Goal: Find contact information: Find contact information

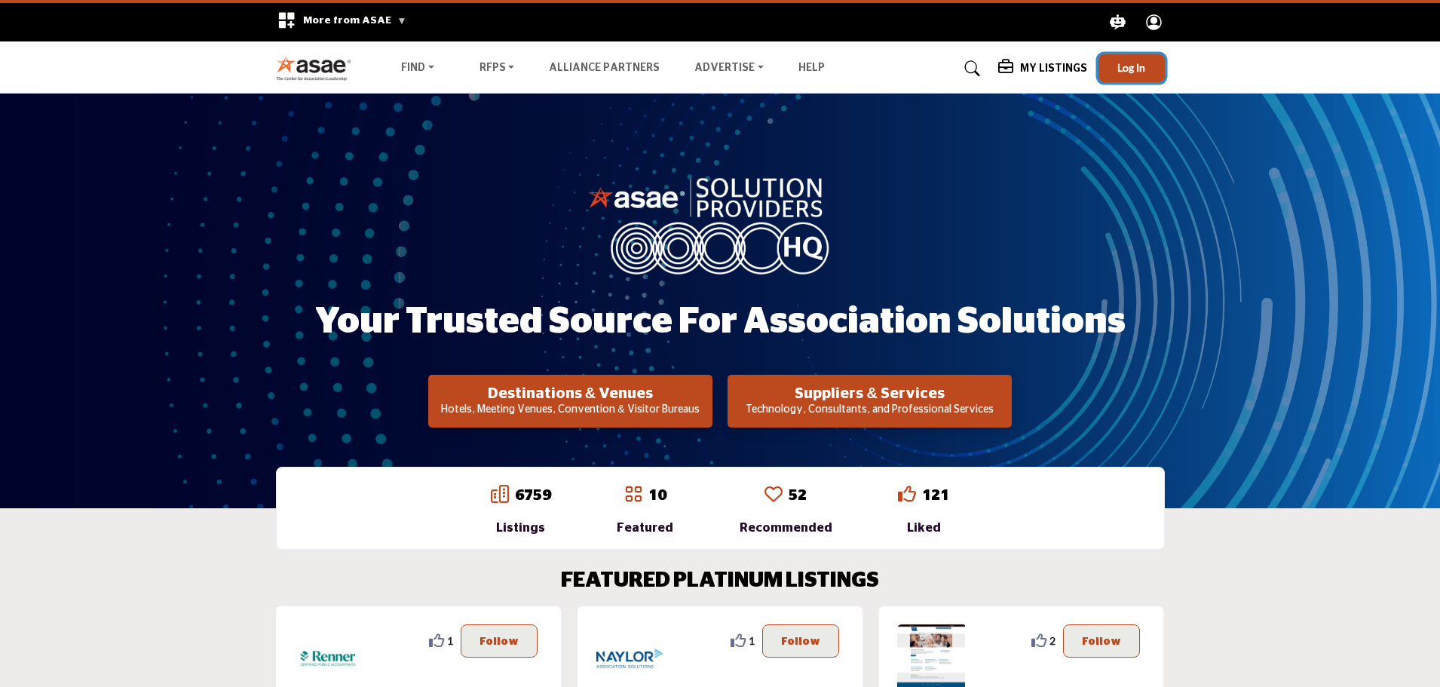
click at [1112, 59] on button "Log In" at bounding box center [1131, 68] width 66 height 28
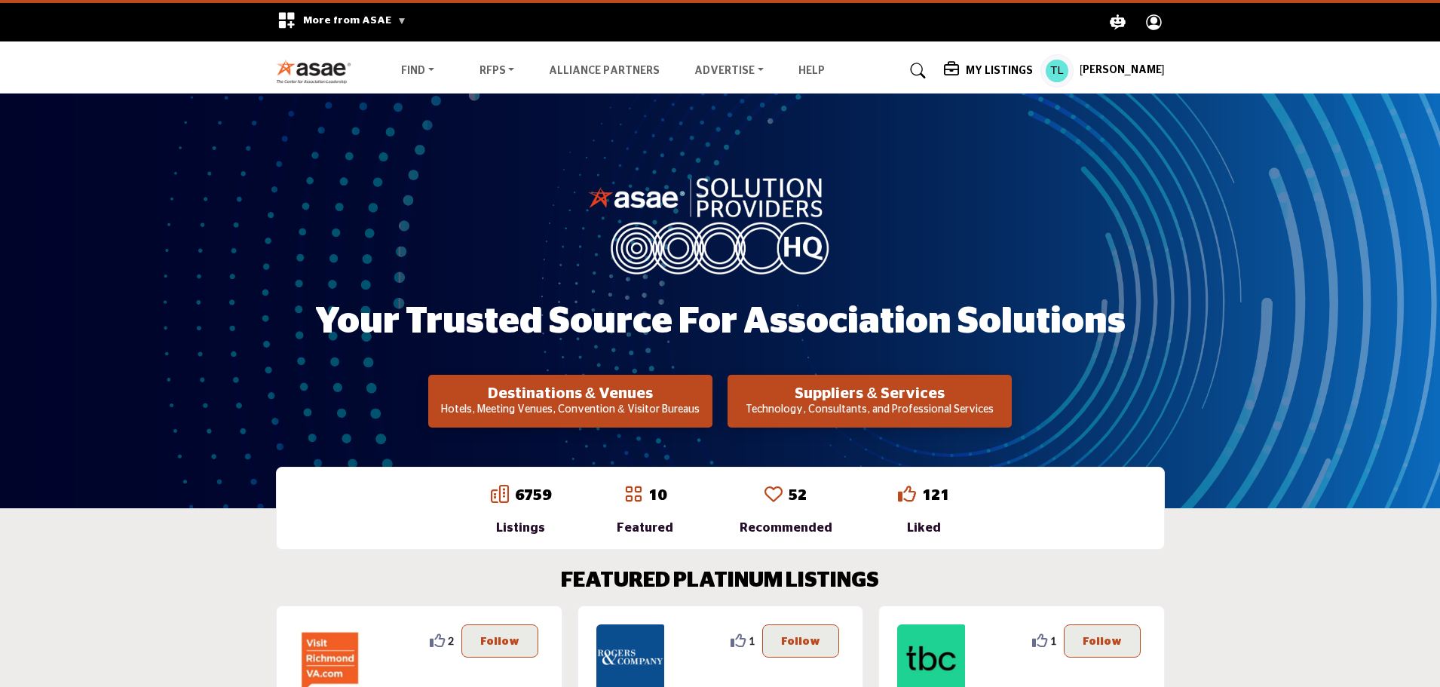
click at [1073, 72] on profile-featured-b72182a2-174b-40b9-946c-054b559a1dc3 "Show hide supplier dropdown" at bounding box center [1056, 70] width 33 height 33
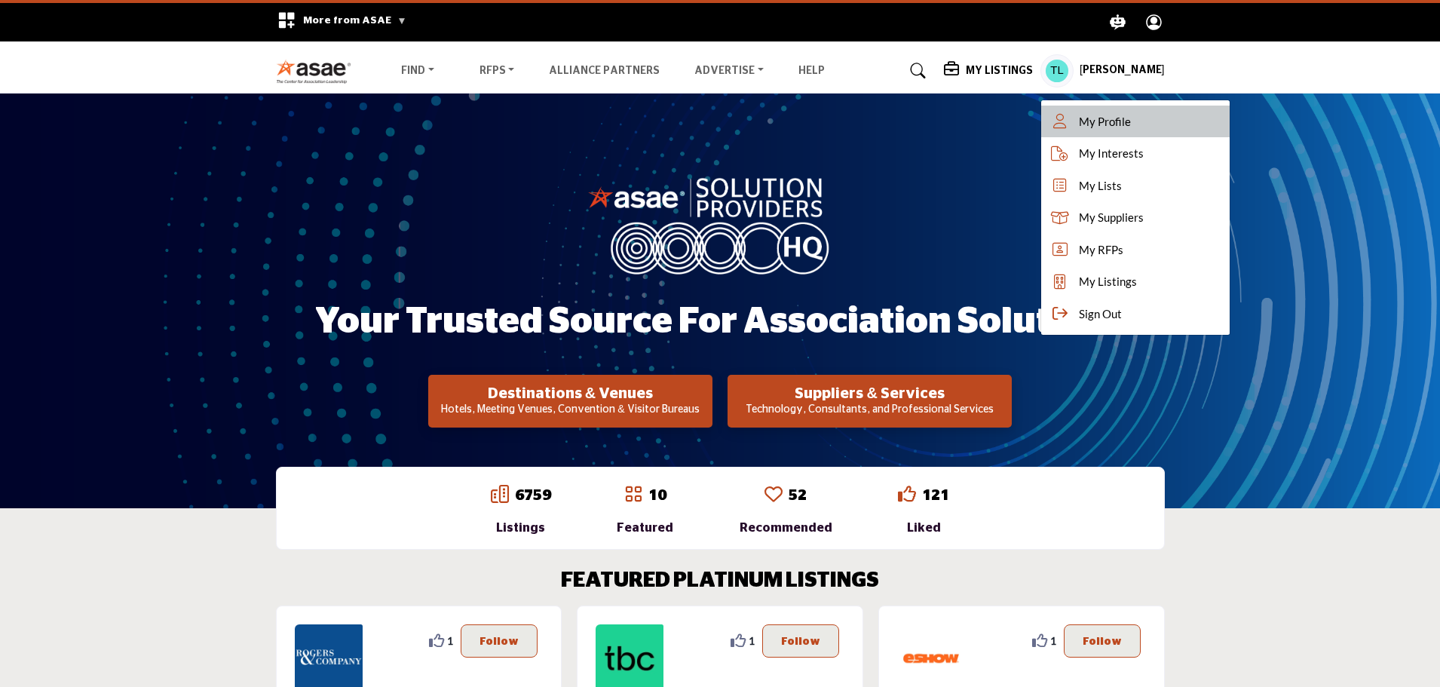
click at [1105, 124] on span "My Profile" at bounding box center [1105, 121] width 52 height 17
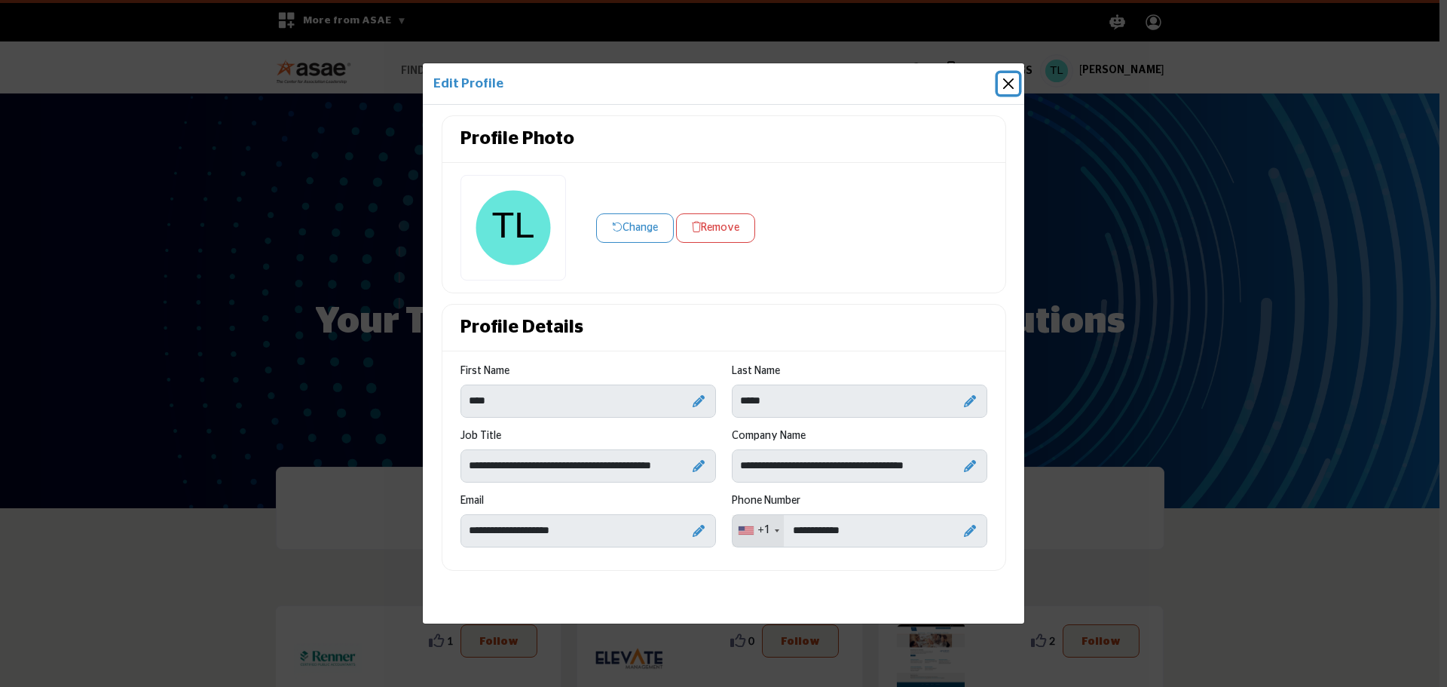
click at [1013, 79] on button "Close" at bounding box center [1008, 83] width 21 height 21
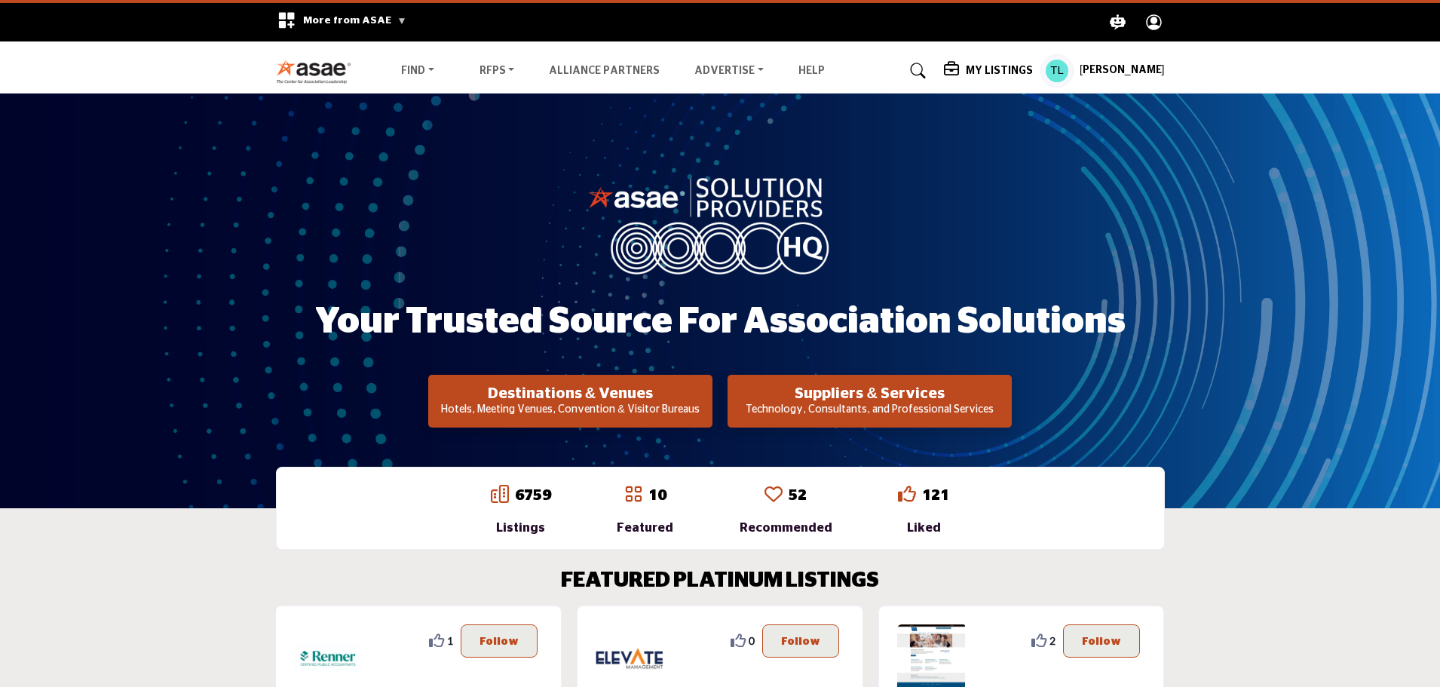
click at [1073, 69] on profile-featured-b72182a2-174b-40b9-946c-054b559a1dc3 "Show hide supplier dropdown" at bounding box center [1056, 70] width 33 height 33
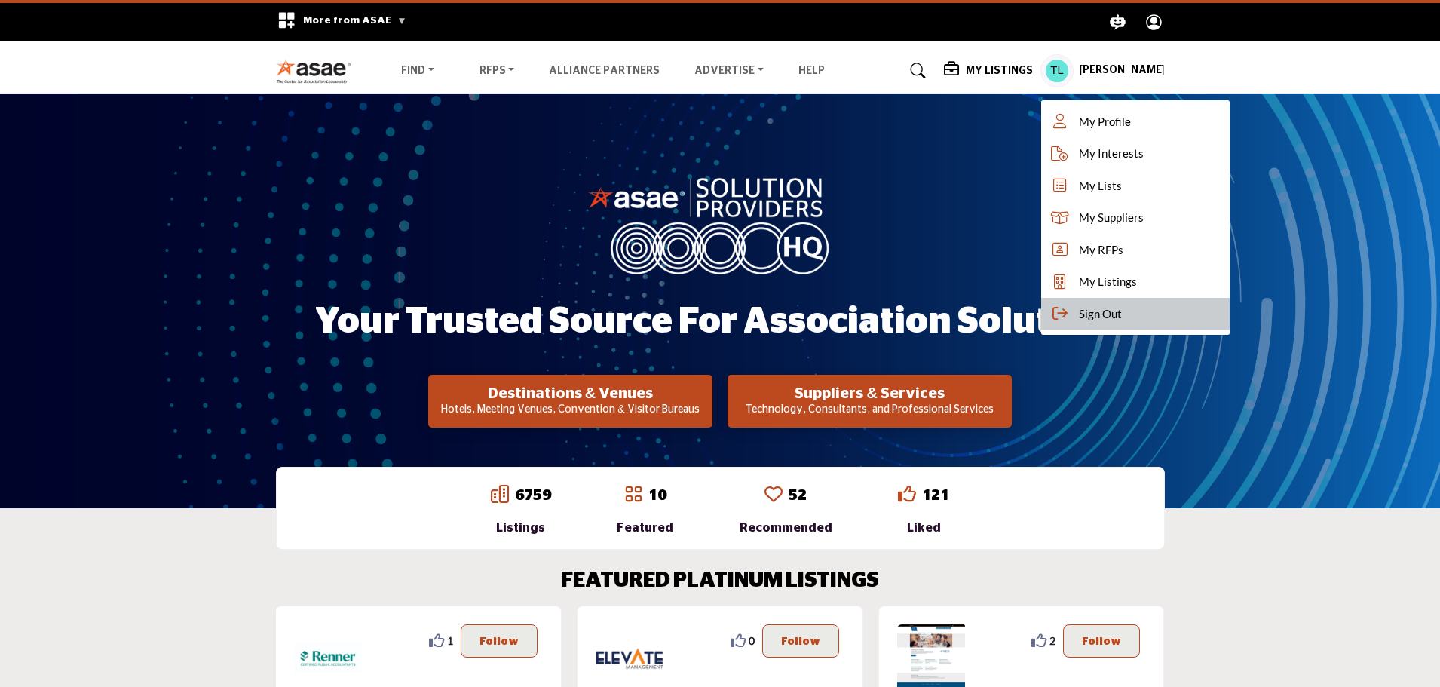
click at [1116, 317] on span "Sign Out" at bounding box center [1100, 313] width 43 height 17
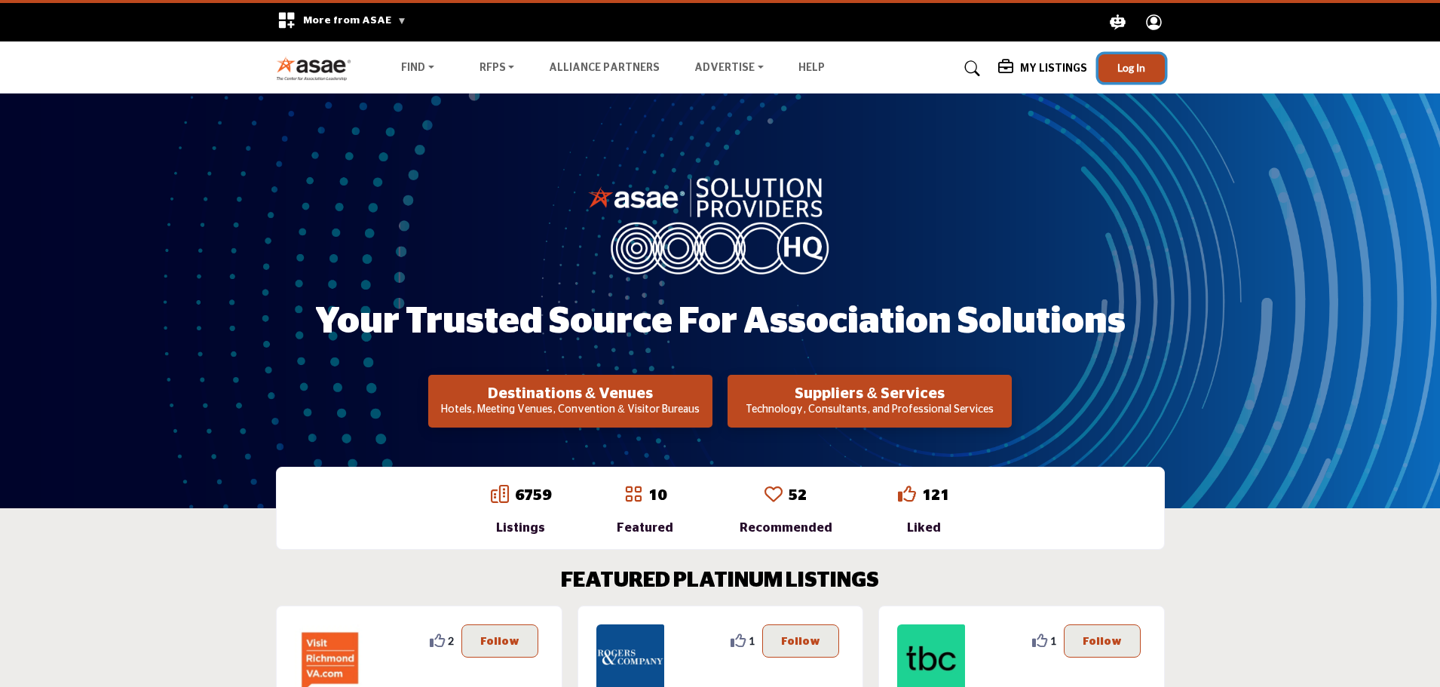
click at [1123, 63] on span "Log In" at bounding box center [1131, 67] width 28 height 13
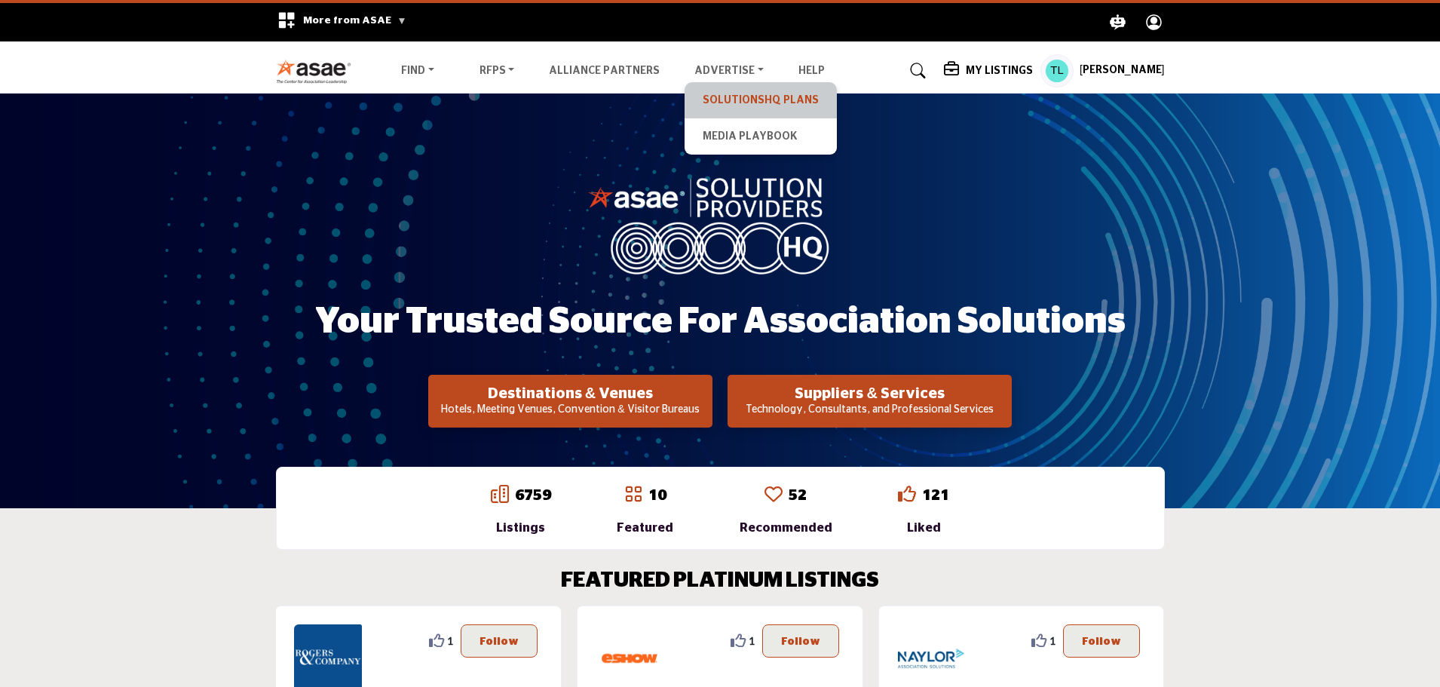
click at [721, 96] on link "SolutionsHQ Plans" at bounding box center [760, 100] width 137 height 21
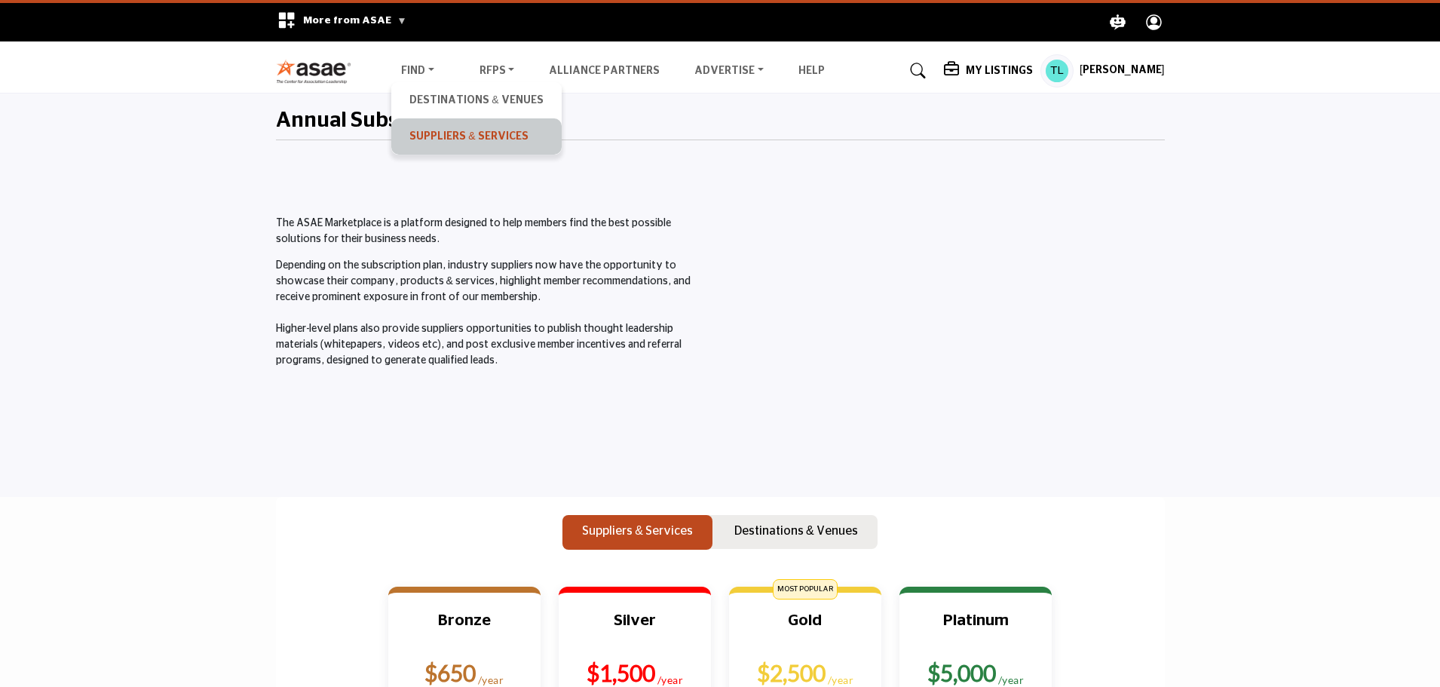
click at [415, 129] on link "Suppliers & Services" at bounding box center [476, 136] width 155 height 21
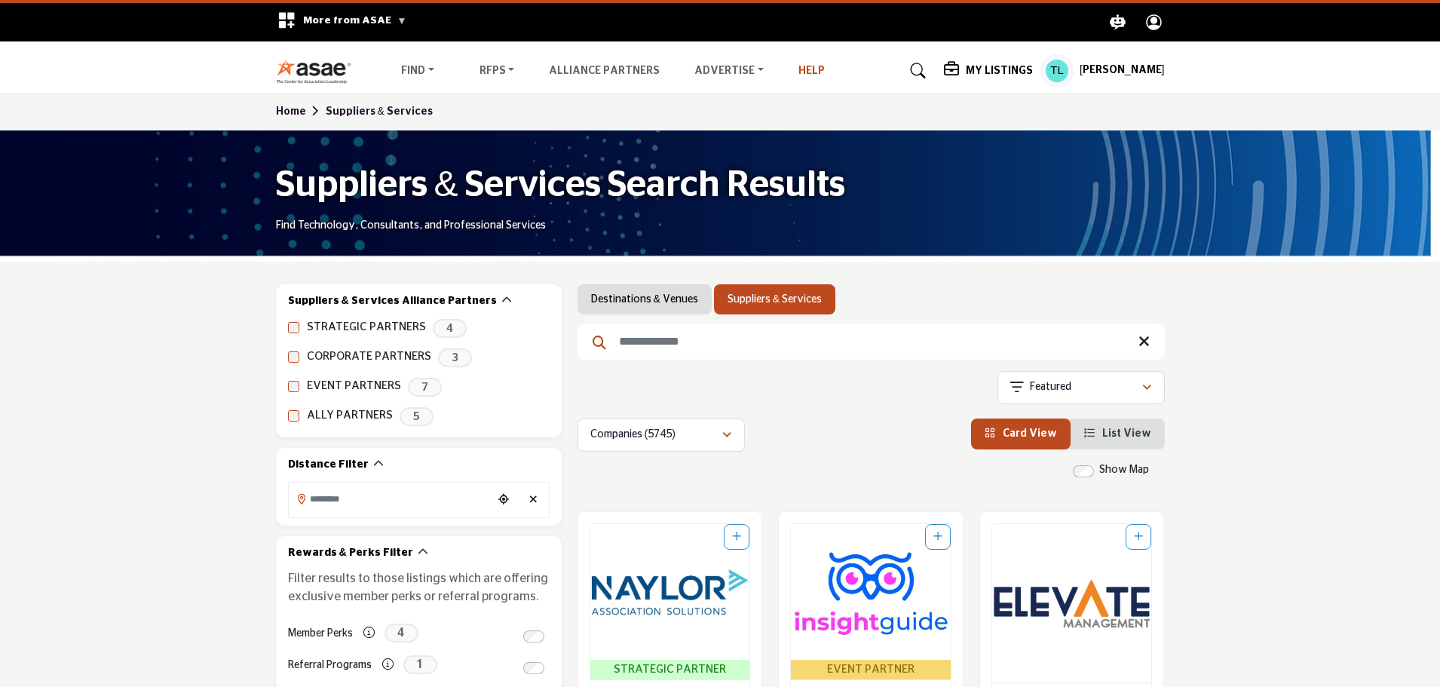
click at [798, 69] on link "Help" at bounding box center [811, 71] width 26 height 11
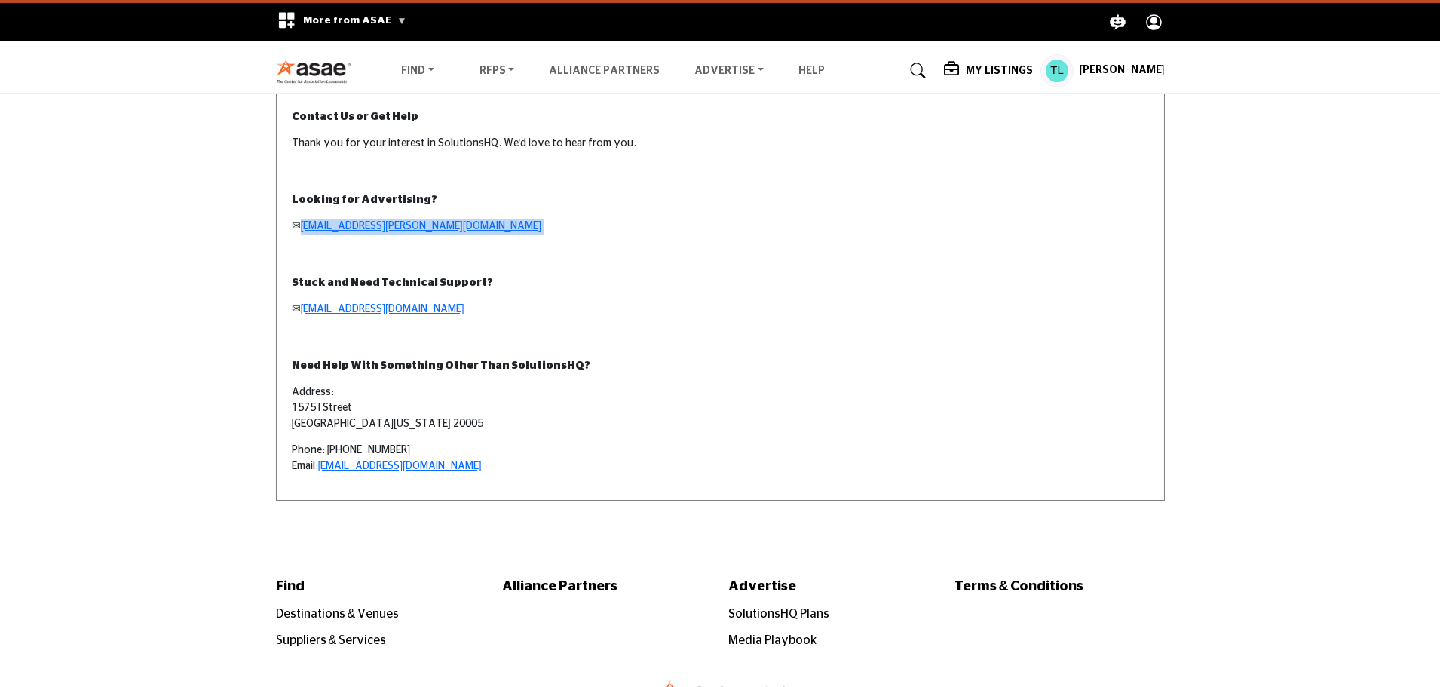
drag, startPoint x: 398, startPoint y: 224, endPoint x: 306, endPoint y: 239, distance: 93.2
click at [306, 239] on td "Looking for Advertising? ✉ [EMAIL_ADDRESS][PERSON_NAME][DOMAIN_NAME]" at bounding box center [720, 218] width 888 height 83
click at [724, 226] on p "✉ [EMAIL_ADDRESS][PERSON_NAME][DOMAIN_NAME]" at bounding box center [720, 227] width 857 height 16
click at [736, 164] on td "Contact Us or Get Help Thank you for your interest in SolutionsHQ. We'd love to…" at bounding box center [720, 136] width 888 height 84
drag, startPoint x: 430, startPoint y: 142, endPoint x: 486, endPoint y: 142, distance: 55.8
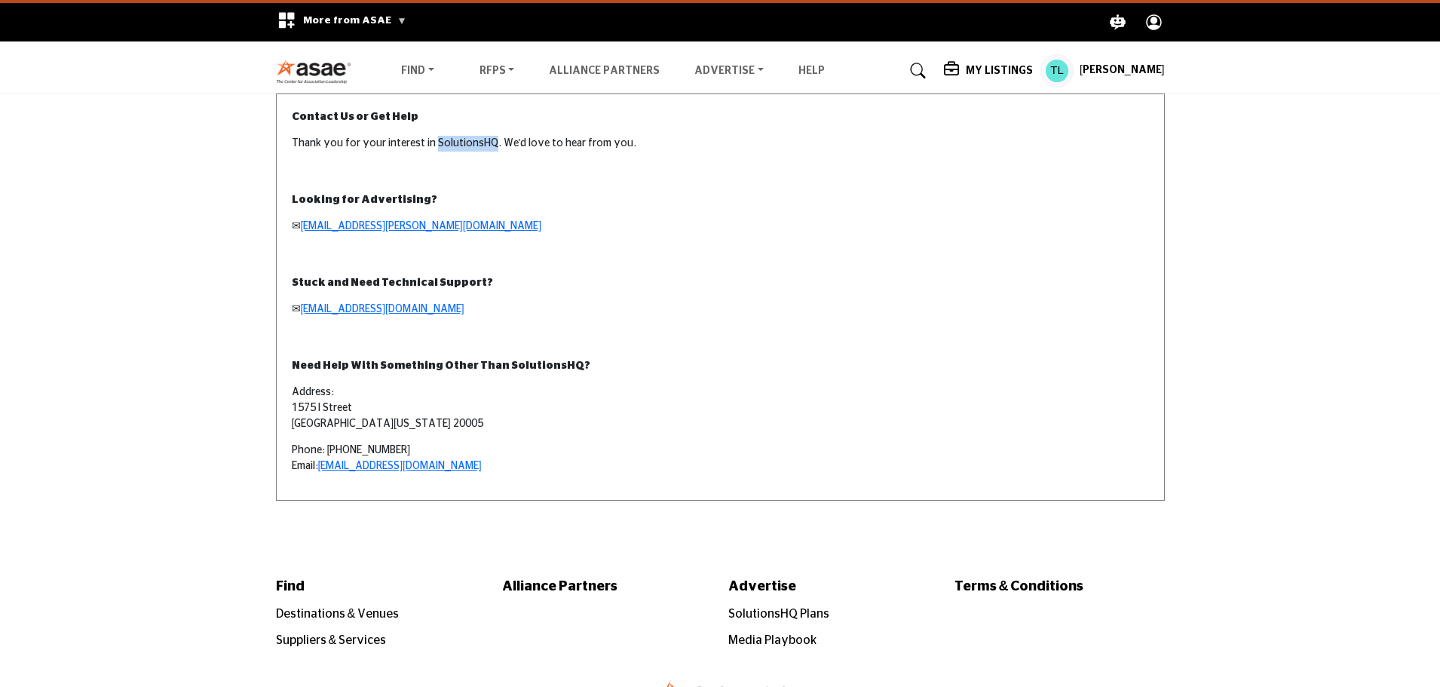
click at [486, 142] on p "Thank you for your interest in SolutionsHQ. We'd love to hear from you." at bounding box center [720, 144] width 857 height 16
copy p "SolutionsHQ"
